Goal: Information Seeking & Learning: Learn about a topic

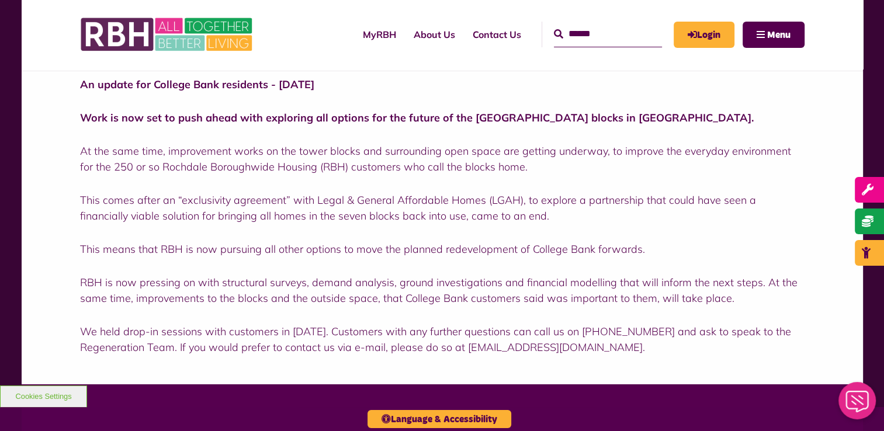
scroll to position [350, 0]
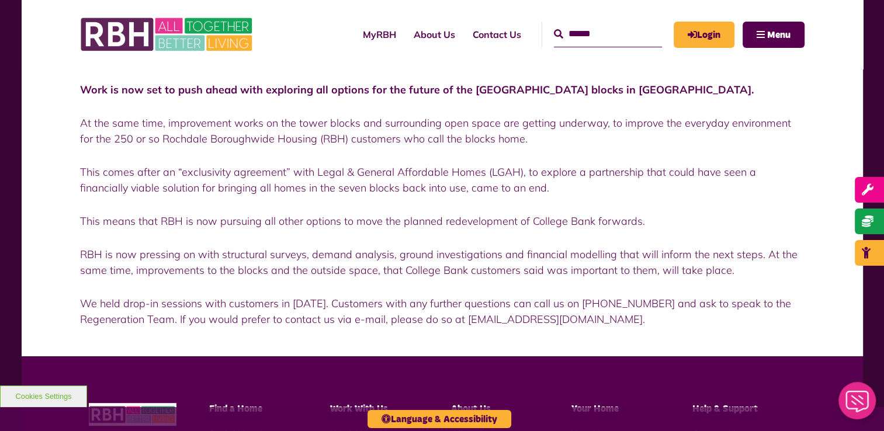
drag, startPoint x: 598, startPoint y: 317, endPoint x: 74, endPoint y: 86, distance: 573.1
click at [74, 86] on div "An update for College Bank residents - [DATE] Work is now set to push ahead wit…" at bounding box center [442, 200] width 841 height 314
drag, startPoint x: 74, startPoint y: 86, endPoint x: 70, endPoint y: 93, distance: 7.8
click at [70, 93] on div "An update for College Bank residents - [DATE] Work is now set to push ahead wit…" at bounding box center [442, 200] width 841 height 314
click at [67, 86] on div "An update for College Bank residents - [DATE] Work is now set to push ahead wit…" at bounding box center [442, 200] width 841 height 314
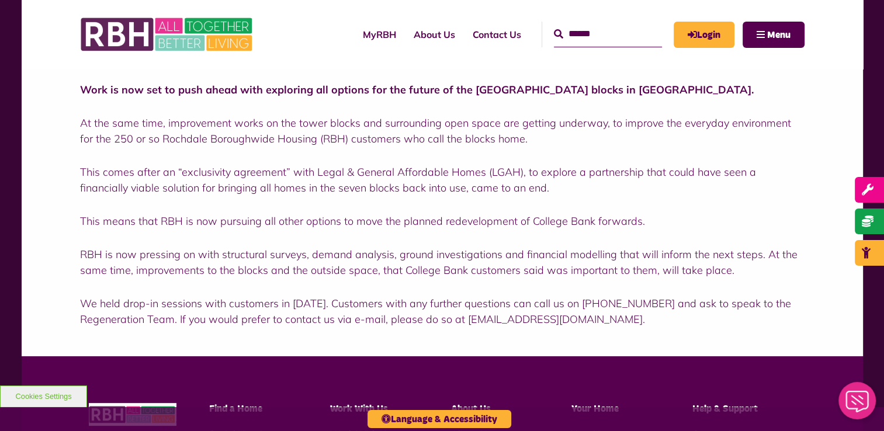
drag, startPoint x: 63, startPoint y: 83, endPoint x: 651, endPoint y: 325, distance: 636.0
click at [652, 325] on div "An update for College Bank residents - [DATE] Work is now set to push ahead wit…" at bounding box center [442, 200] width 841 height 314
drag, startPoint x: 651, startPoint y: 325, endPoint x: 642, endPoint y: 318, distance: 11.7
click at [642, 318] on p "We held drop-in sessions with customers in [DATE]. Customers with any further q…" at bounding box center [442, 312] width 724 height 32
click at [645, 322] on p "We held drop-in sessions with customers in [DATE]. Customers with any further q…" at bounding box center [442, 312] width 724 height 32
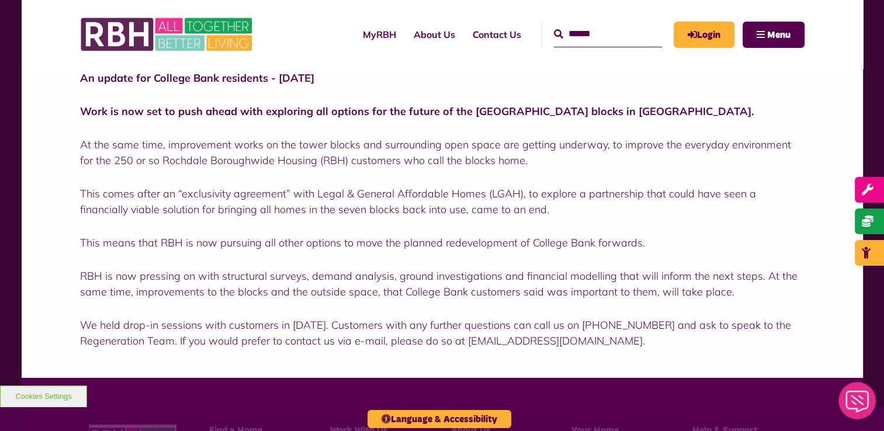
scroll to position [292, 0]
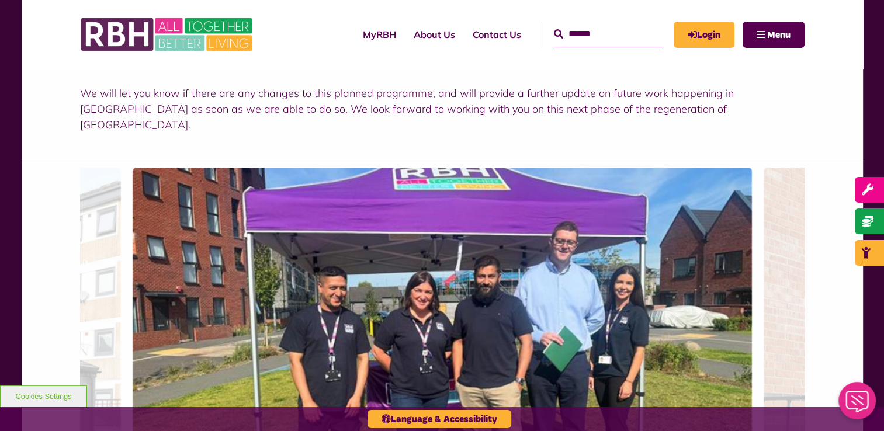
scroll to position [759, 0]
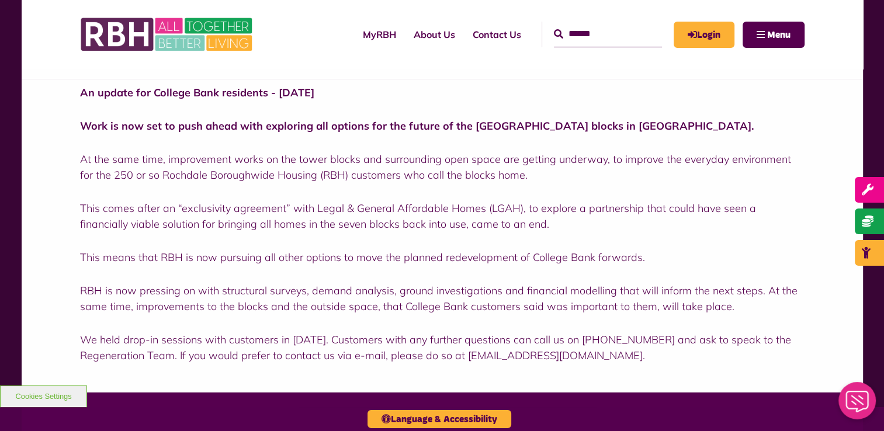
scroll to position [322, 0]
